Goal: Information Seeking & Learning: Learn about a topic

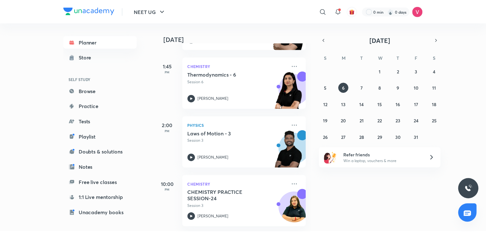
scroll to position [205, 0]
click at [384, 105] on button "15" at bounding box center [382, 104] width 10 height 10
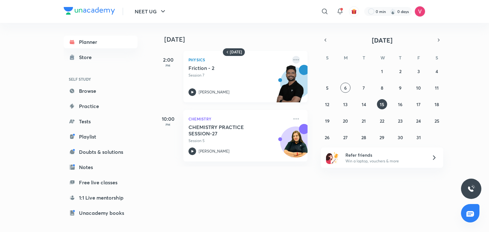
click at [292, 60] on icon at bounding box center [296, 60] width 8 height 8
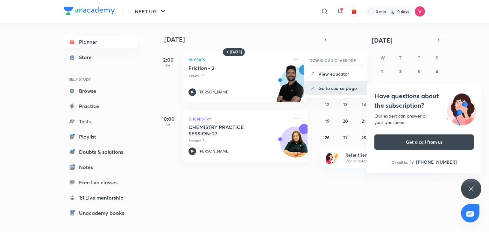
click at [330, 89] on p "Go to course page" at bounding box center [340, 88] width 44 height 7
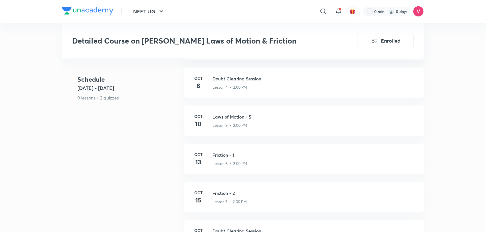
scroll to position [395, 0]
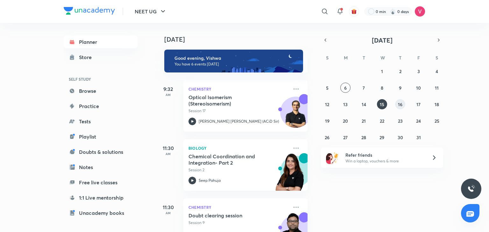
click at [398, 105] on button "16" at bounding box center [400, 104] width 10 height 10
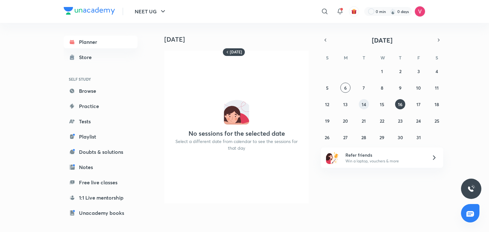
click at [362, 106] on abbr "14" at bounding box center [364, 105] width 4 height 6
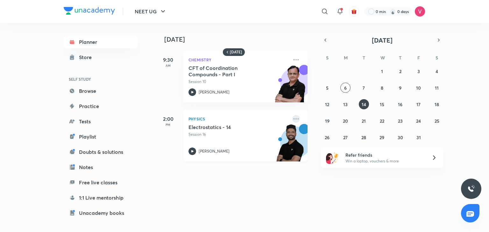
click at [292, 121] on icon at bounding box center [296, 119] width 8 height 8
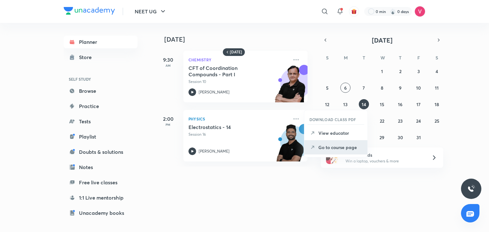
click at [336, 151] on li "Go to course page" at bounding box center [335, 147] width 63 height 14
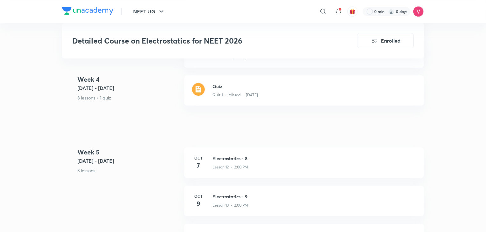
scroll to position [766, 0]
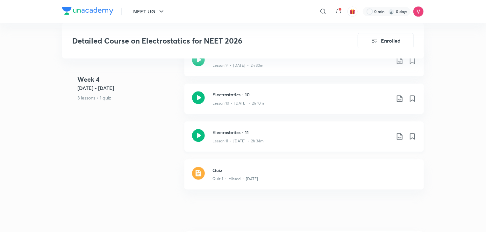
click at [399, 133] on icon at bounding box center [400, 137] width 8 height 8
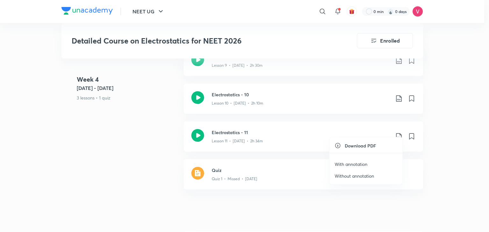
click at [354, 163] on p "With annotation" at bounding box center [351, 164] width 33 height 7
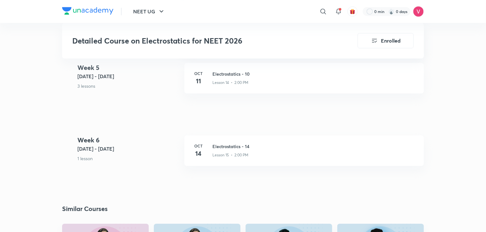
scroll to position [1001, 0]
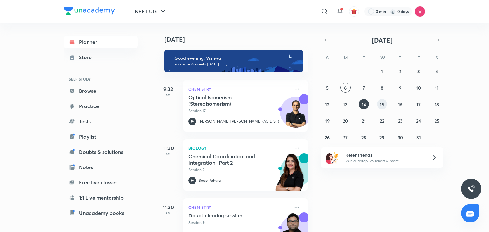
click at [377, 102] on button "15" at bounding box center [382, 104] width 10 height 10
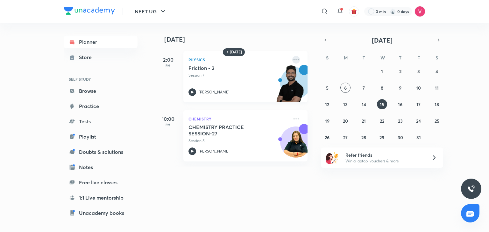
click at [292, 61] on icon at bounding box center [296, 60] width 8 height 8
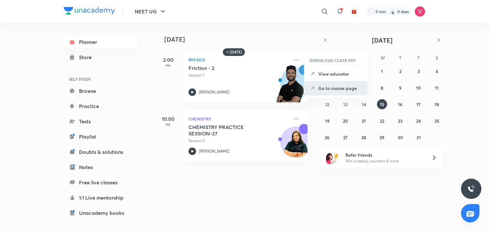
click at [329, 87] on p "Go to course page" at bounding box center [340, 88] width 44 height 7
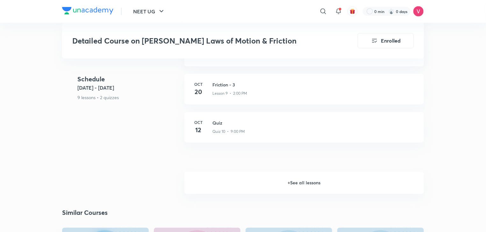
scroll to position [576, 0]
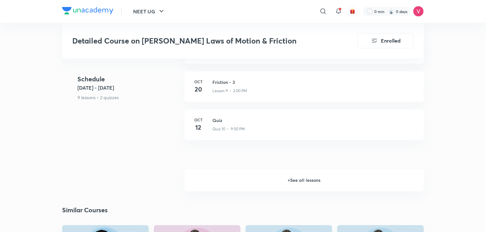
click at [301, 170] on h6 "+ See all lessons" at bounding box center [303, 181] width 239 height 22
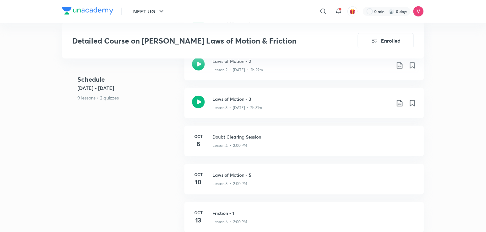
scroll to position [318, 0]
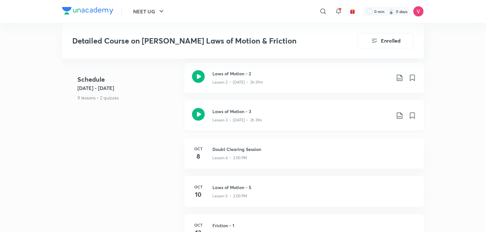
click at [402, 112] on icon at bounding box center [400, 116] width 8 height 8
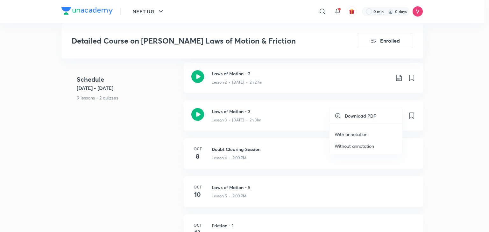
click at [360, 133] on p "With annotation" at bounding box center [351, 134] width 33 height 7
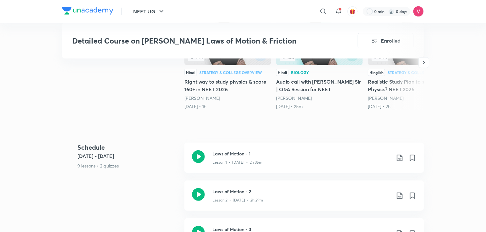
scroll to position [195, 0]
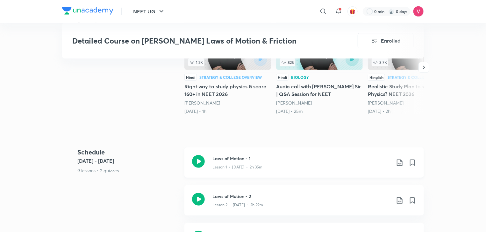
click at [397, 159] on icon at bounding box center [400, 163] width 8 height 8
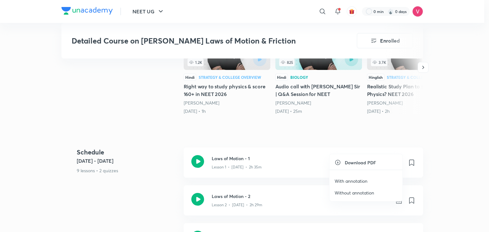
click at [345, 178] on p "With annotation" at bounding box center [351, 181] width 33 height 7
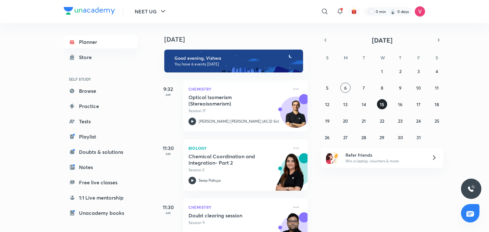
click at [385, 107] on button "15" at bounding box center [382, 104] width 10 height 10
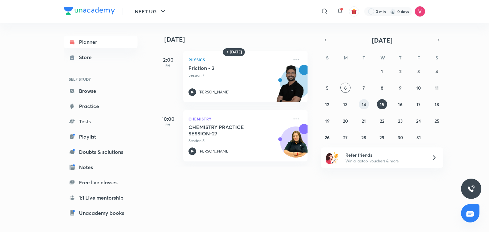
click at [364, 106] on abbr "14" at bounding box center [364, 105] width 4 height 6
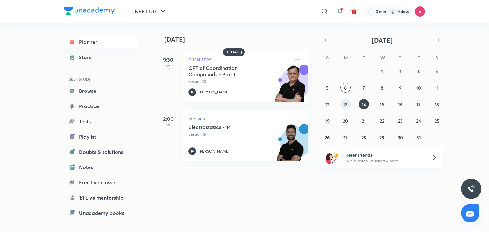
click at [345, 108] on button "13" at bounding box center [345, 104] width 10 height 10
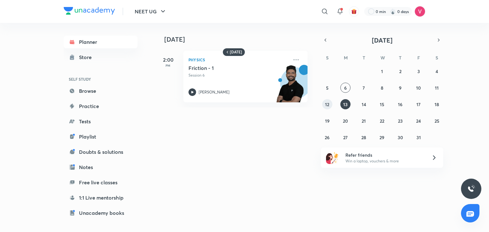
click at [328, 107] on button "12" at bounding box center [327, 104] width 10 height 10
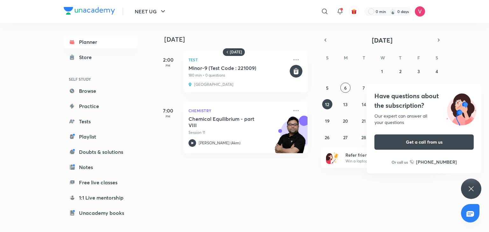
click at [471, 193] on div "Have questions about the subscription? Our expert can answer all your questions…" at bounding box center [471, 189] width 20 height 20
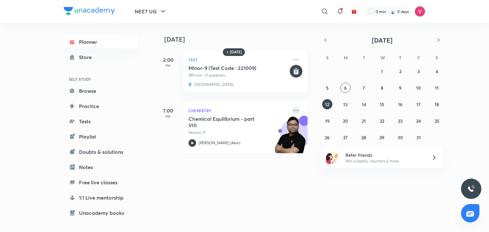
click at [292, 113] on icon at bounding box center [296, 111] width 8 height 8
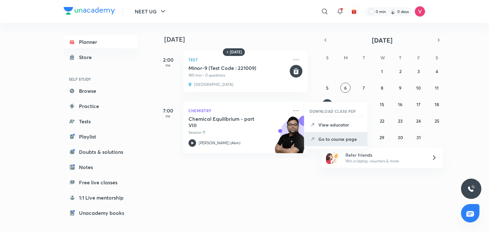
click at [330, 142] on p "Go to course page" at bounding box center [340, 139] width 44 height 7
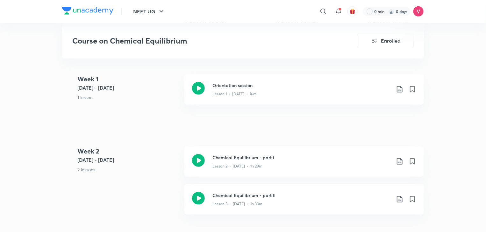
scroll to position [280, 0]
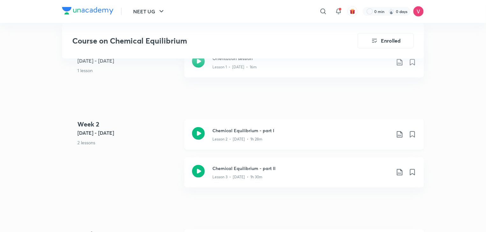
click at [397, 131] on icon at bounding box center [400, 135] width 8 height 8
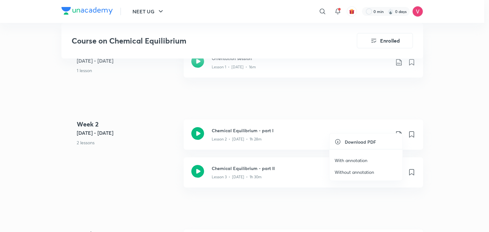
click at [351, 160] on p "With annotation" at bounding box center [351, 160] width 33 height 7
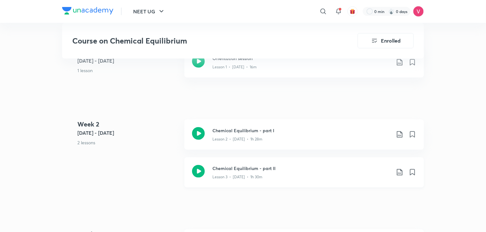
click at [400, 169] on icon at bounding box center [400, 173] width 8 height 8
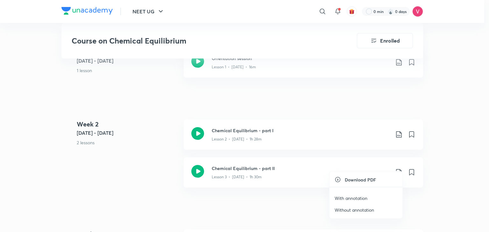
click at [339, 200] on p "With annotation" at bounding box center [351, 198] width 33 height 7
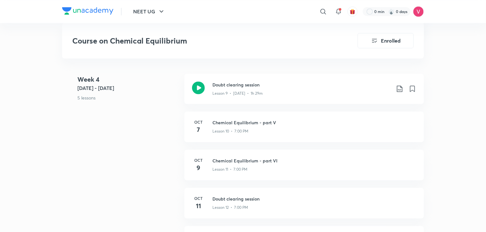
scroll to position [684, 0]
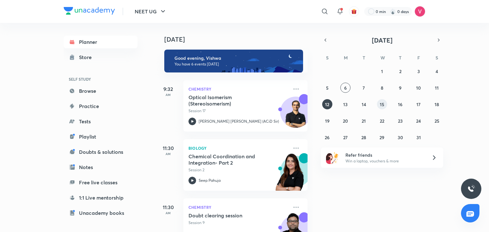
click at [382, 105] on abbr "15" at bounding box center [382, 105] width 4 height 6
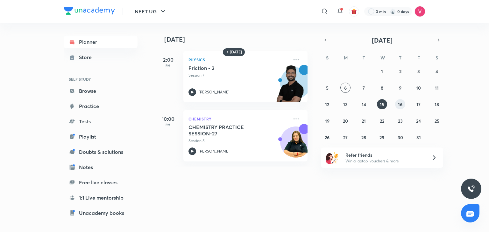
click at [399, 103] on abbr "16" at bounding box center [400, 105] width 4 height 6
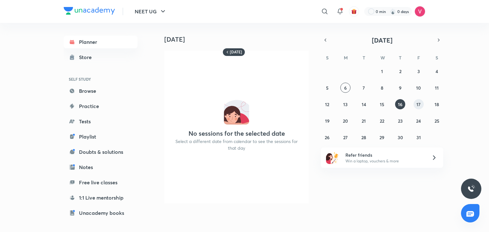
click at [418, 105] on abbr "17" at bounding box center [418, 105] width 4 height 6
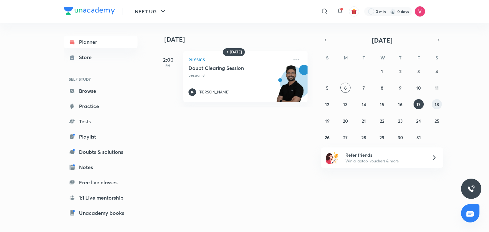
click at [436, 105] on abbr "18" at bounding box center [437, 105] width 4 height 6
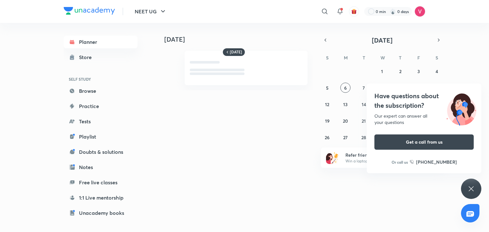
click at [473, 184] on div "Have questions about the subscription? Our expert can answer all your questions…" at bounding box center [471, 189] width 20 height 20
